Goal: Navigation & Orientation: Find specific page/section

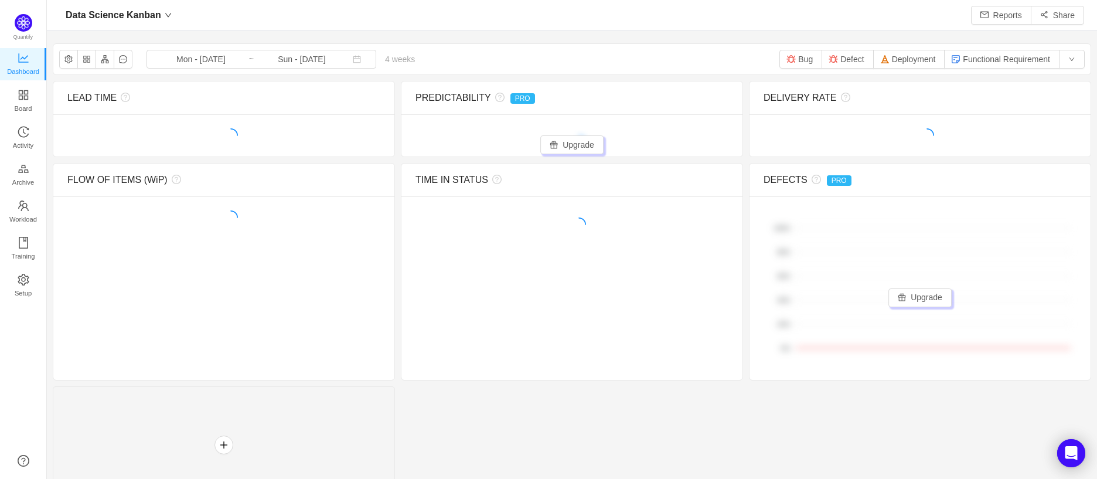
scroll to position [16, 15]
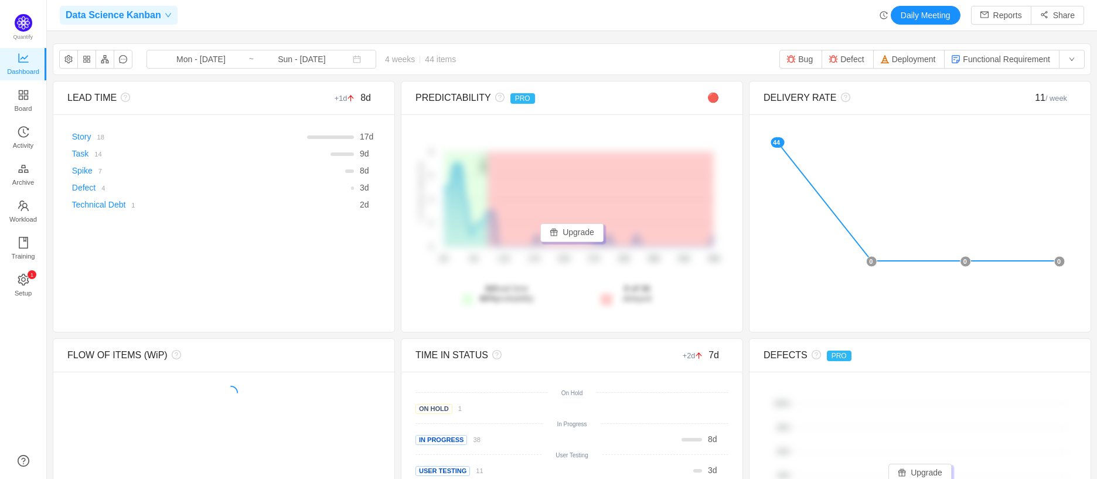
click at [165, 14] on icon "icon: down" at bounding box center [168, 15] width 7 height 7
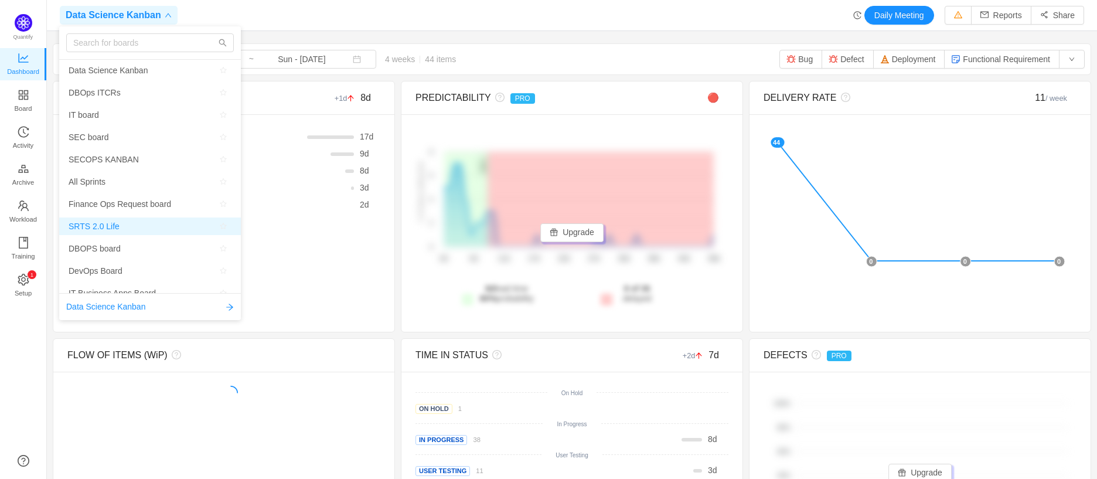
click at [102, 223] on span "SRTS 2.0 Life" at bounding box center [94, 226] width 51 height 18
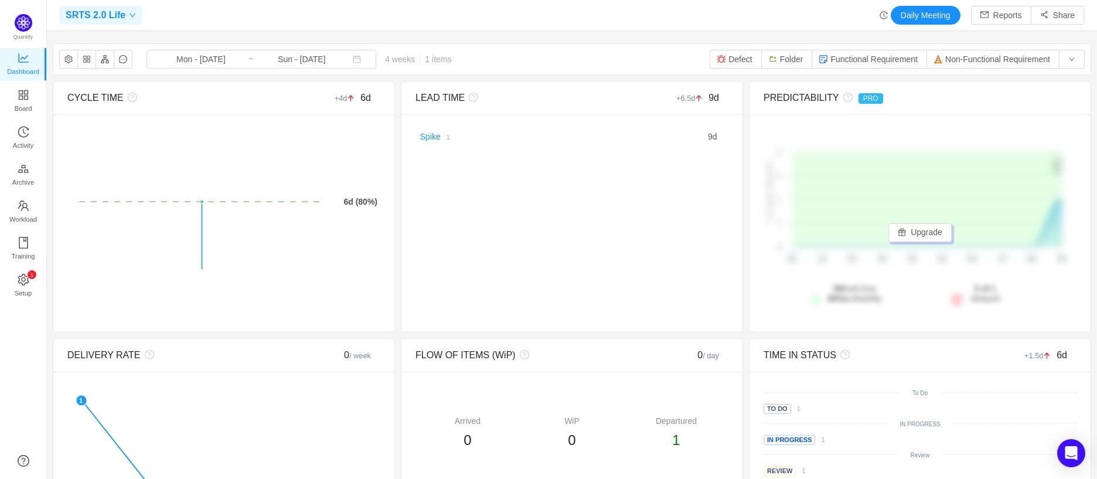
click at [118, 15] on span "SRTS 2.0 Life" at bounding box center [96, 15] width 60 height 19
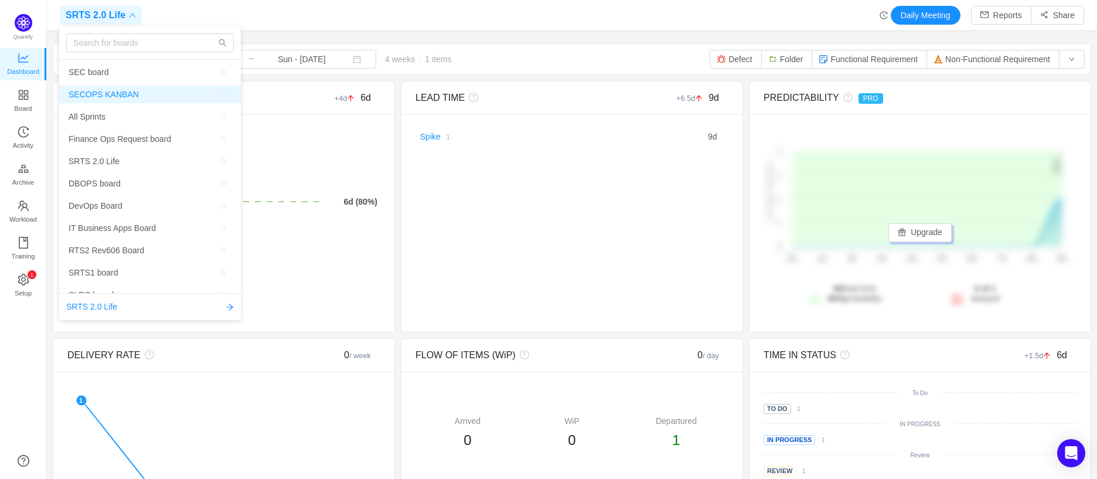
scroll to position [130, 0]
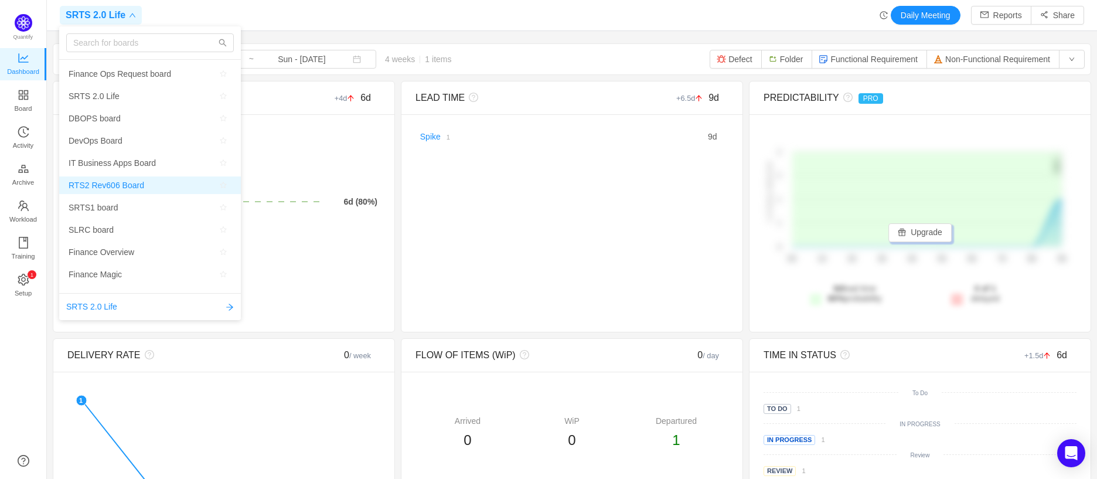
click at [114, 183] on span "RTS2 Rev606 Board" at bounding box center [107, 185] width 76 height 18
